Goal: Entertainment & Leisure: Consume media (video, audio)

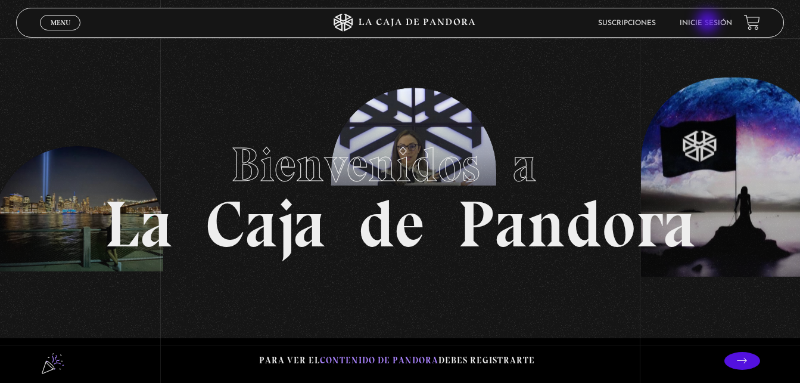
click at [709, 22] on link "Inicie sesión" at bounding box center [706, 23] width 52 height 7
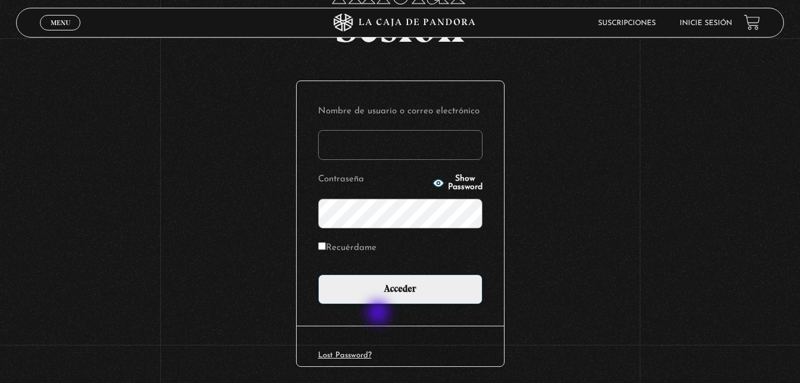
scroll to position [141, 0]
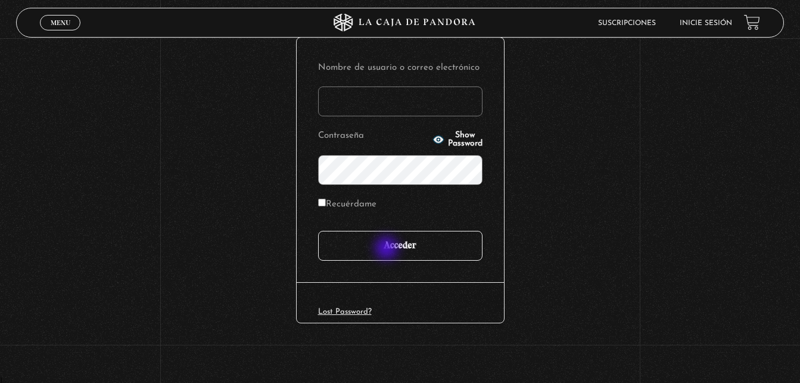
type input "[EMAIL_ADDRESS][DOMAIN_NAME]"
click at [388, 248] on input "Acceder" at bounding box center [400, 246] width 164 height 30
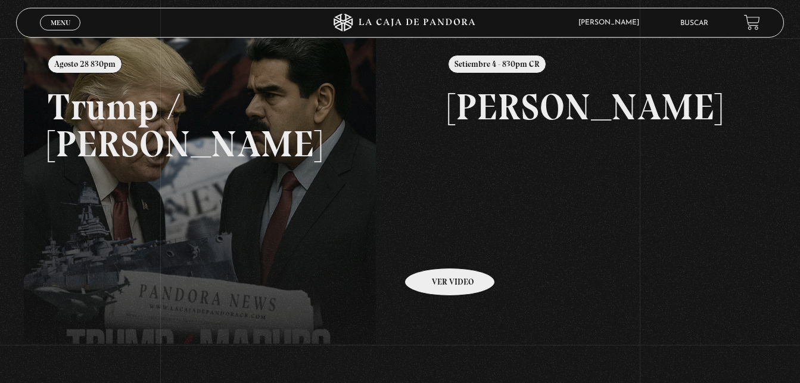
scroll to position [179, 0]
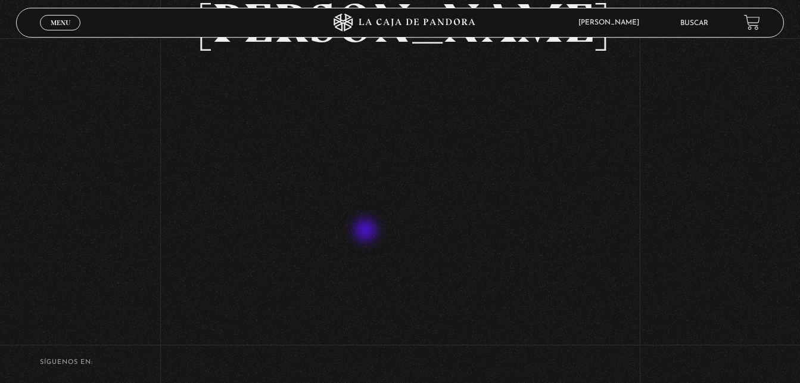
scroll to position [119, 0]
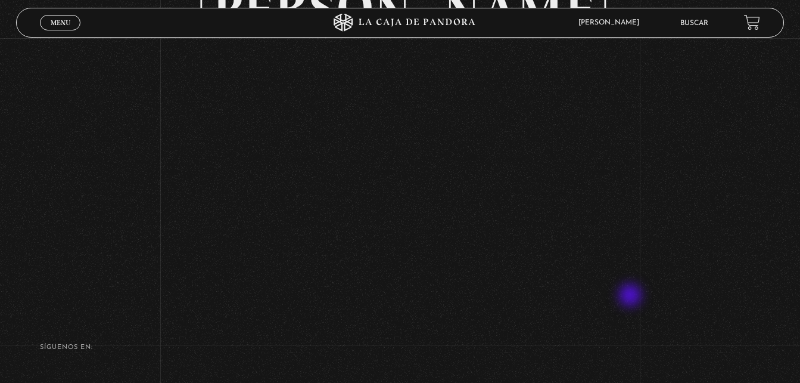
drag, startPoint x: 632, startPoint y: 296, endPoint x: 604, endPoint y: 290, distance: 28.8
click at [631, 297] on div "Volver Setiembre 4 - 830pm CR [PERSON_NAME]" at bounding box center [400, 110] width 800 height 383
click at [691, 129] on div "Volver Setiembre 4 - 830pm CR Maria Gabriela de Faria" at bounding box center [400, 110] width 800 height 383
click at [678, 154] on div "Volver Setiembre 4 - 830pm CR Maria Gabriela de Faria" at bounding box center [400, 110] width 800 height 383
click at [151, 217] on div "Volver Setiembre 4 - 830pm CR Maria Gabriela de Faria" at bounding box center [400, 110] width 800 height 383
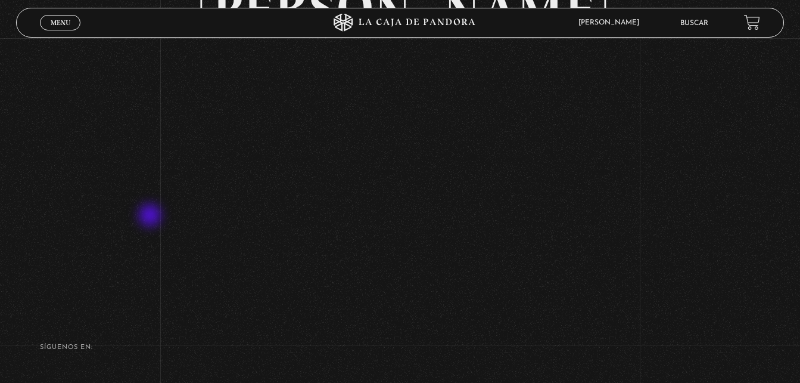
click at [148, 223] on div "Volver Setiembre 4 - 830pm CR Maria Gabriela de Faria" at bounding box center [400, 110] width 800 height 383
